Goal: Transaction & Acquisition: Download file/media

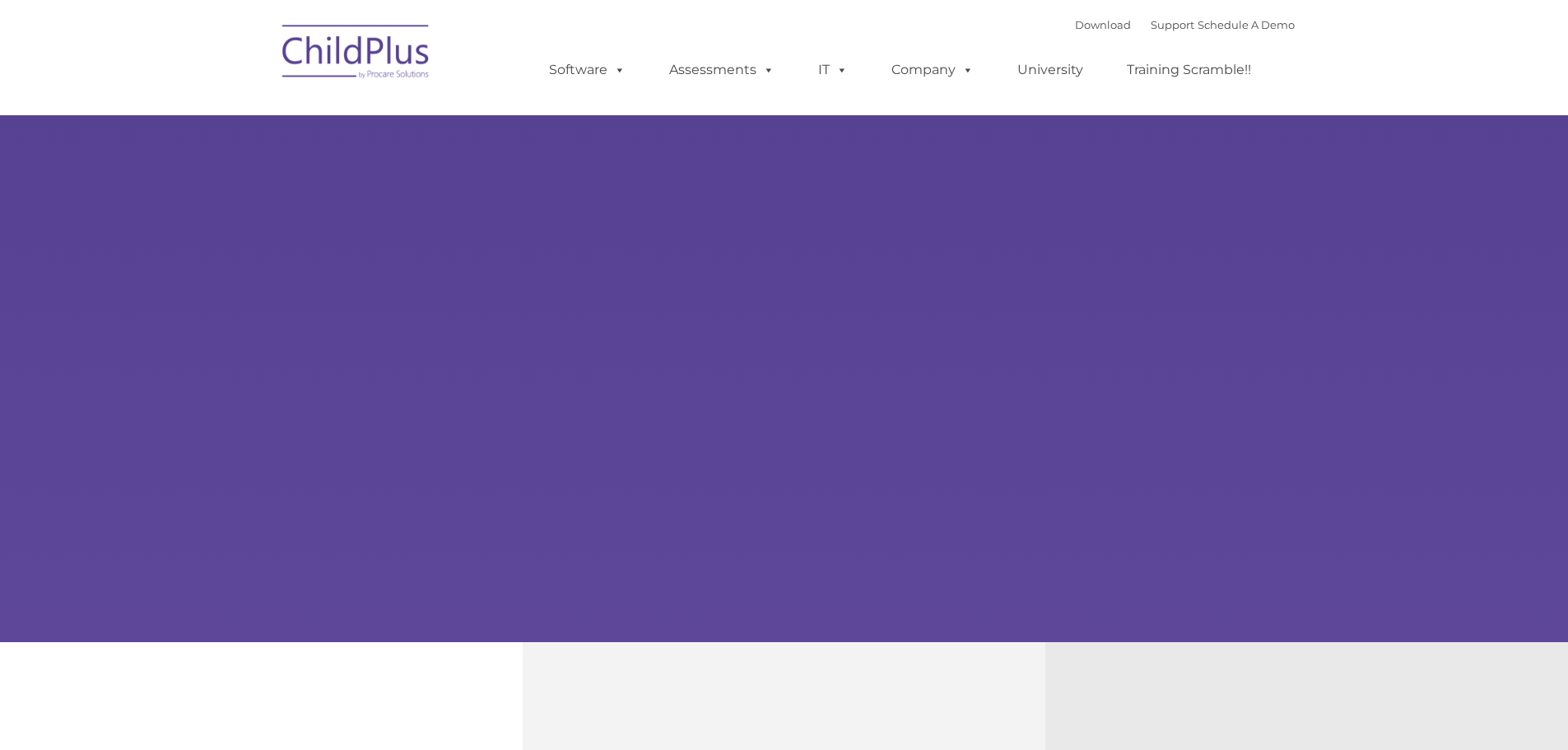
type input ""
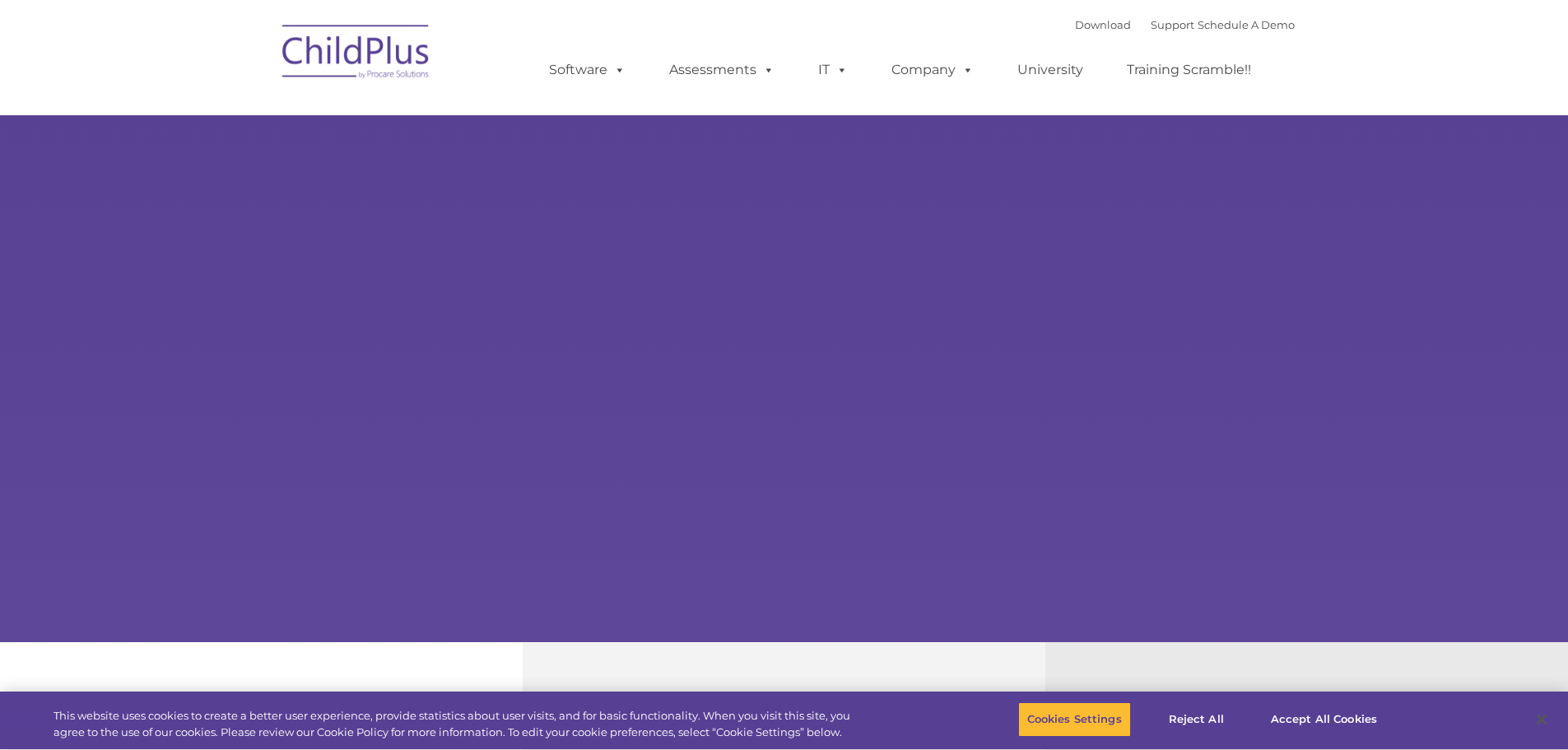
select select "MEDIUM"
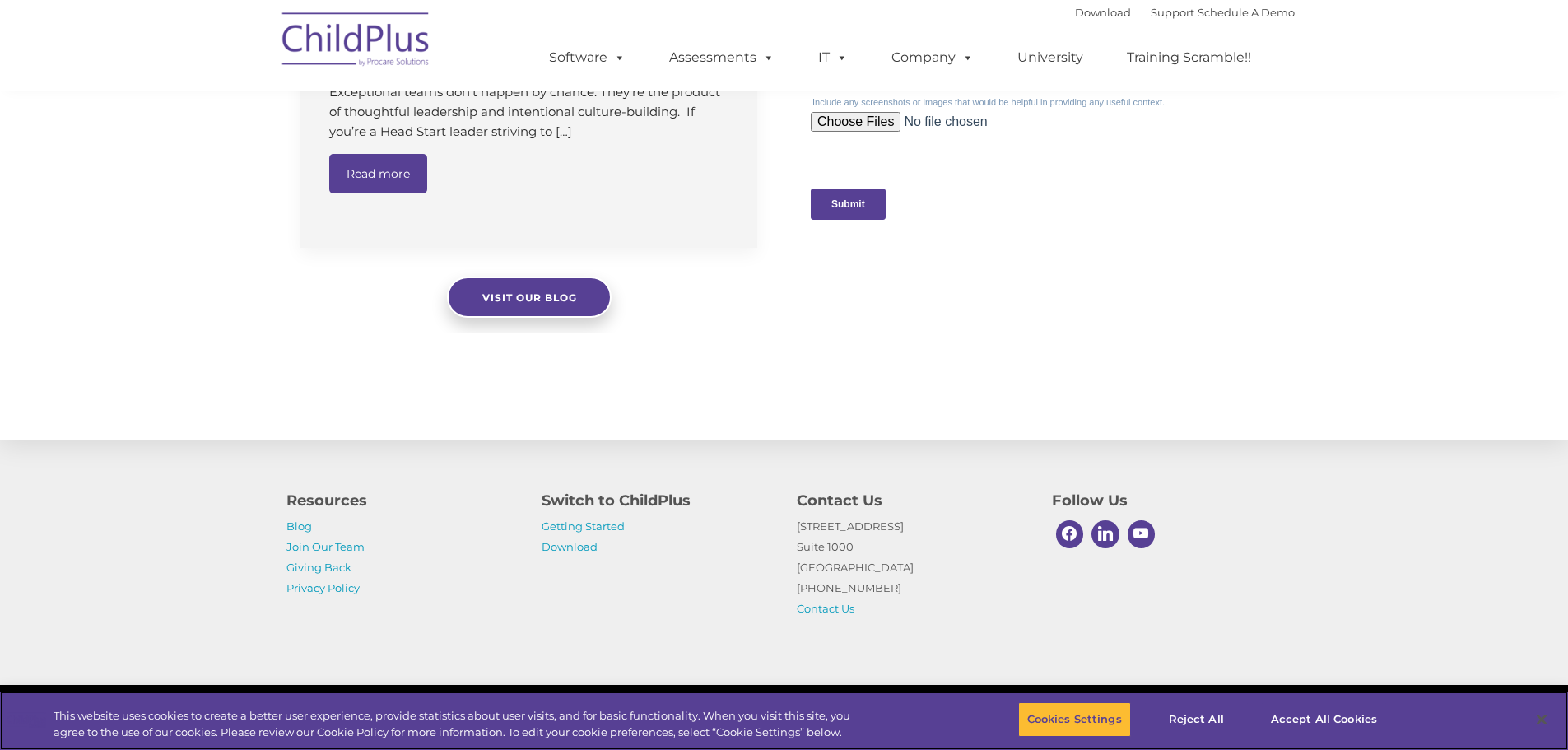
scroll to position [1655, 0]
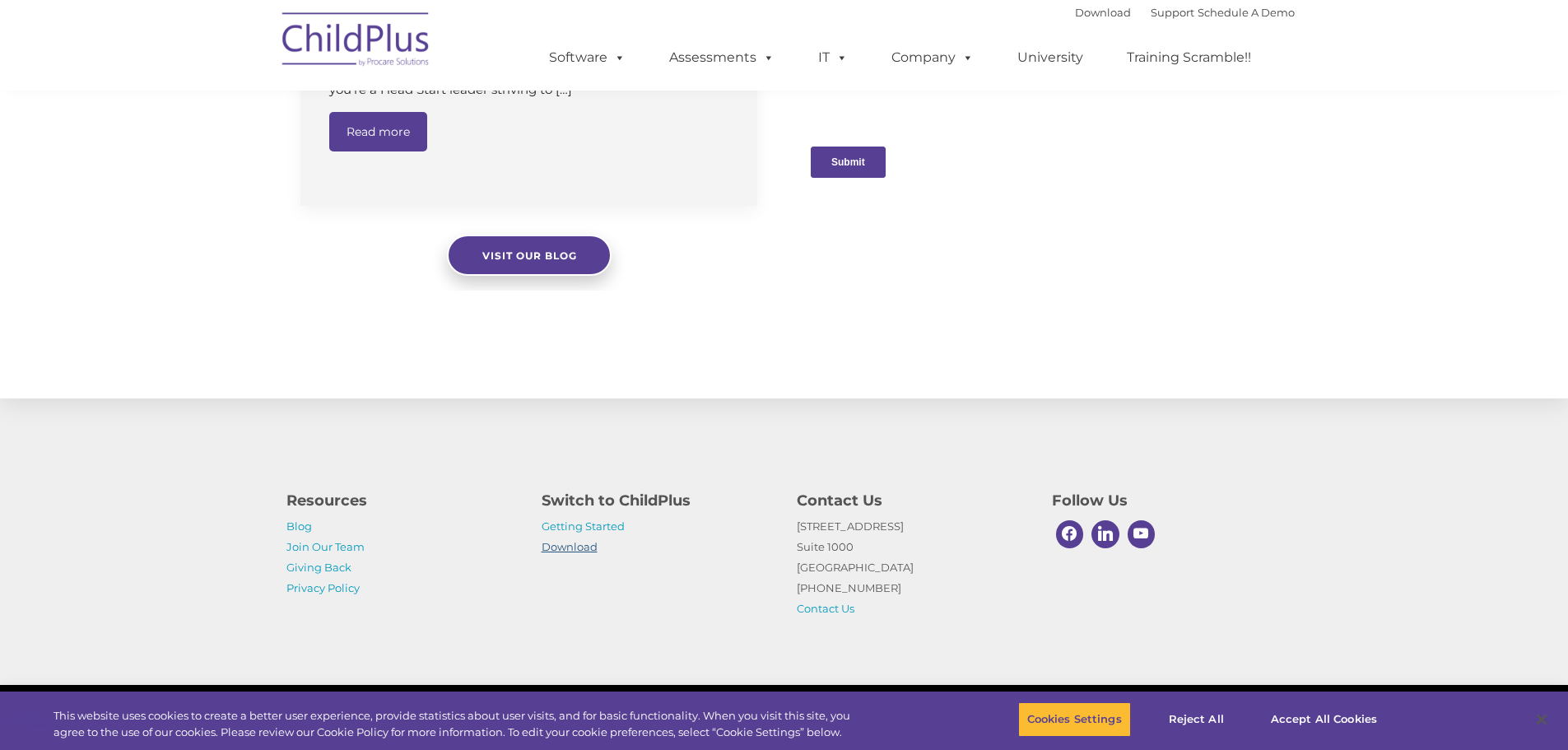
click at [567, 547] on link "Download" at bounding box center [569, 546] width 56 height 13
